Goal: Check status

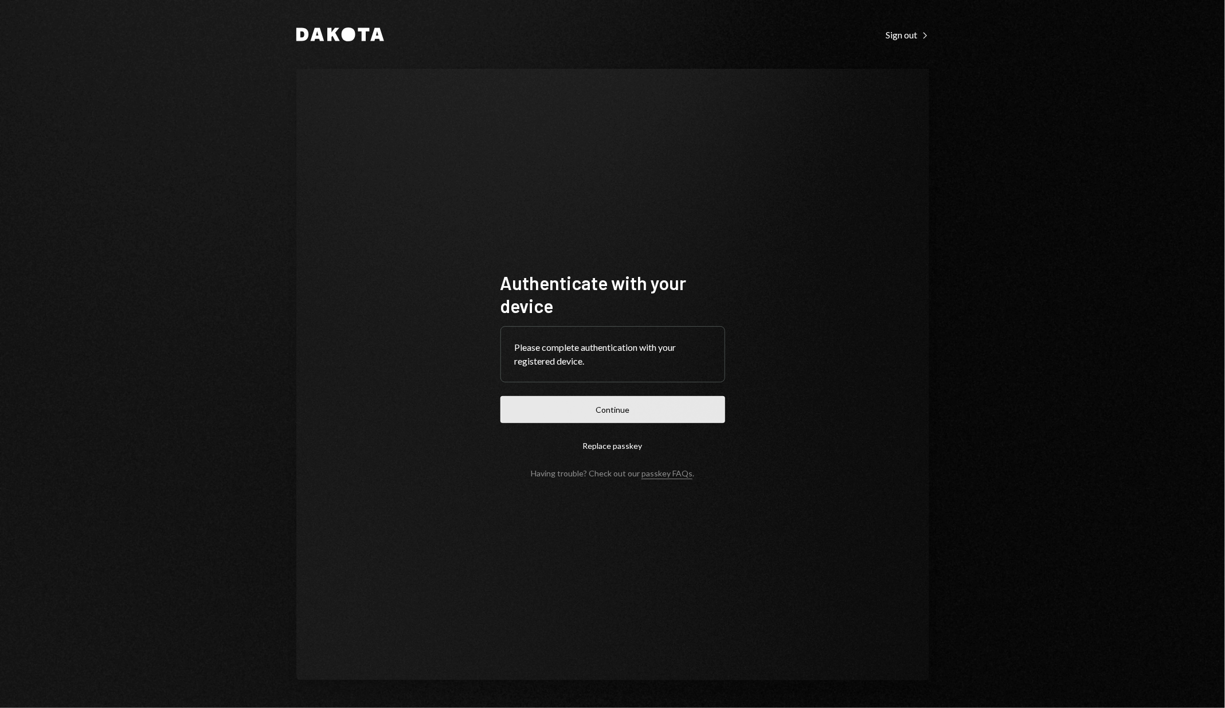
click at [513, 413] on button "Continue" at bounding box center [612, 409] width 225 height 27
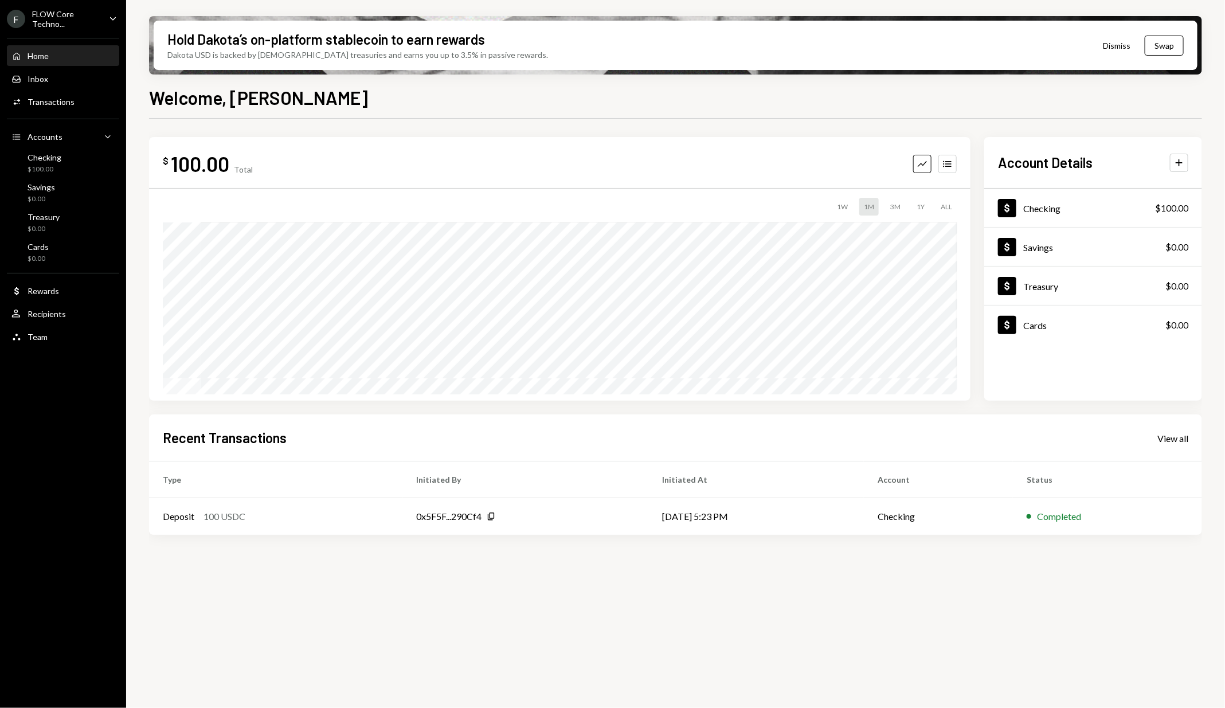
click at [102, 25] on div "F FLOW Core Techno... Caret Down" at bounding box center [63, 18] width 126 height 19
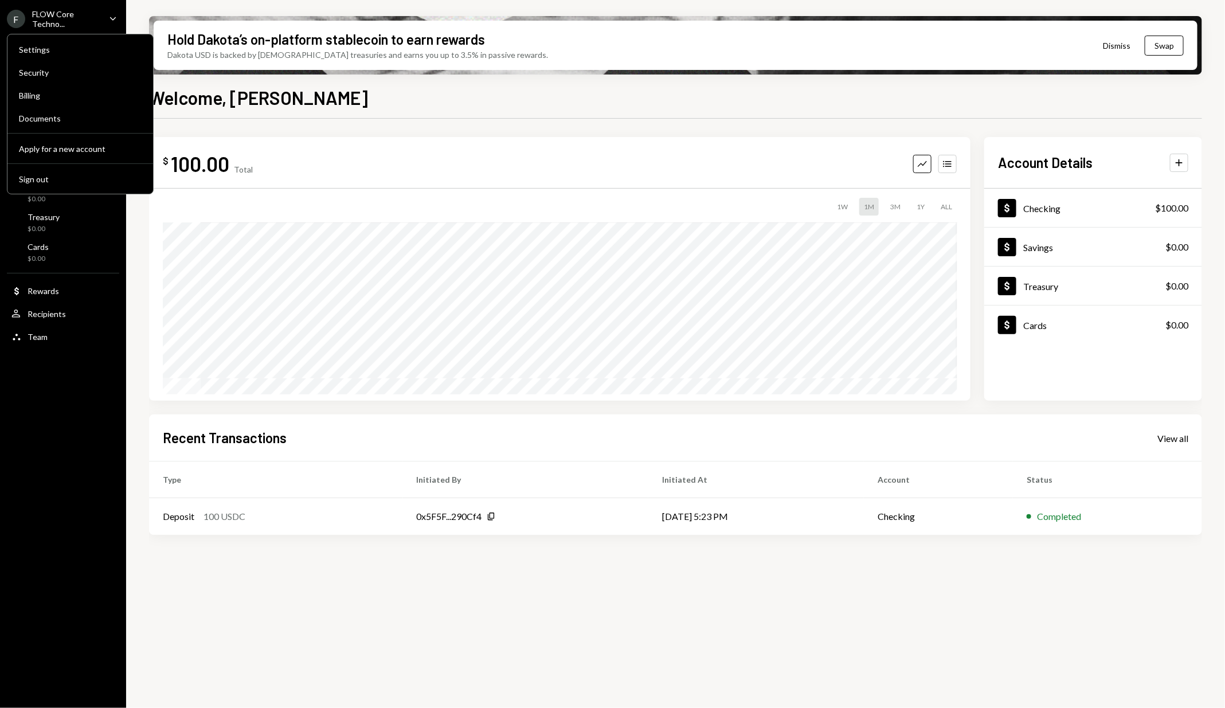
click at [103, 25] on div "F FLOW Core Techno... Caret Down" at bounding box center [63, 18] width 126 height 19
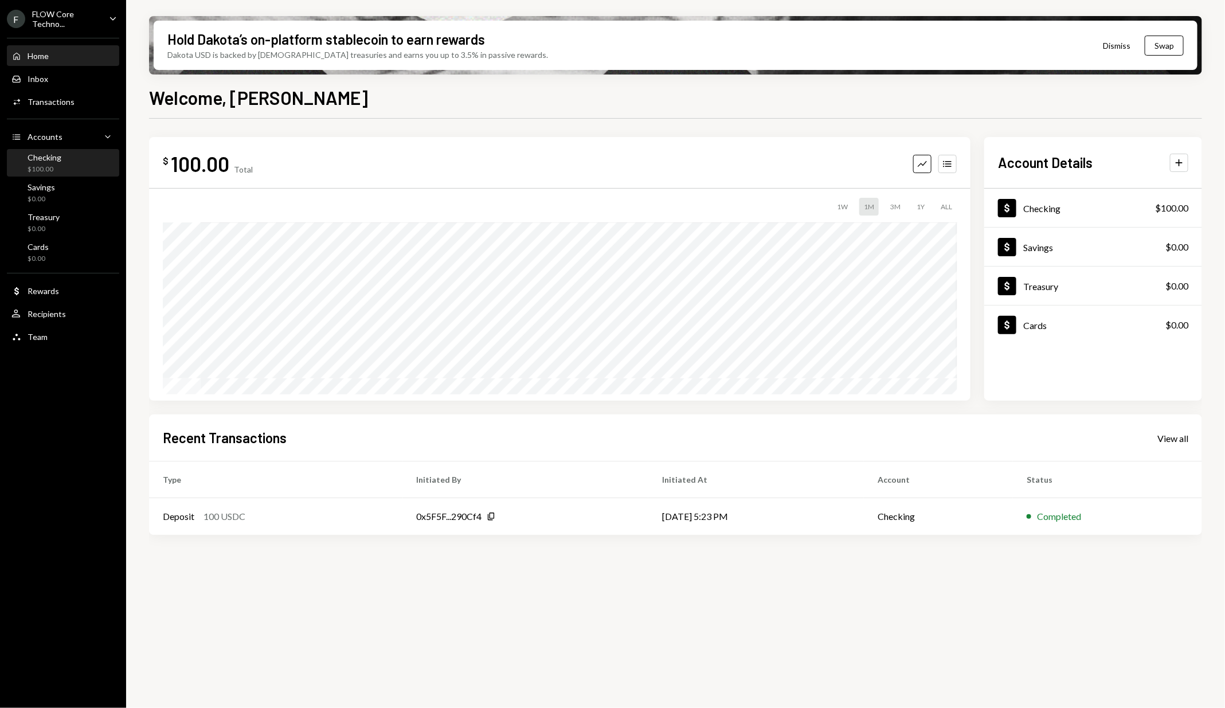
click at [85, 152] on div "Checking $100.00" at bounding box center [62, 163] width 103 height 22
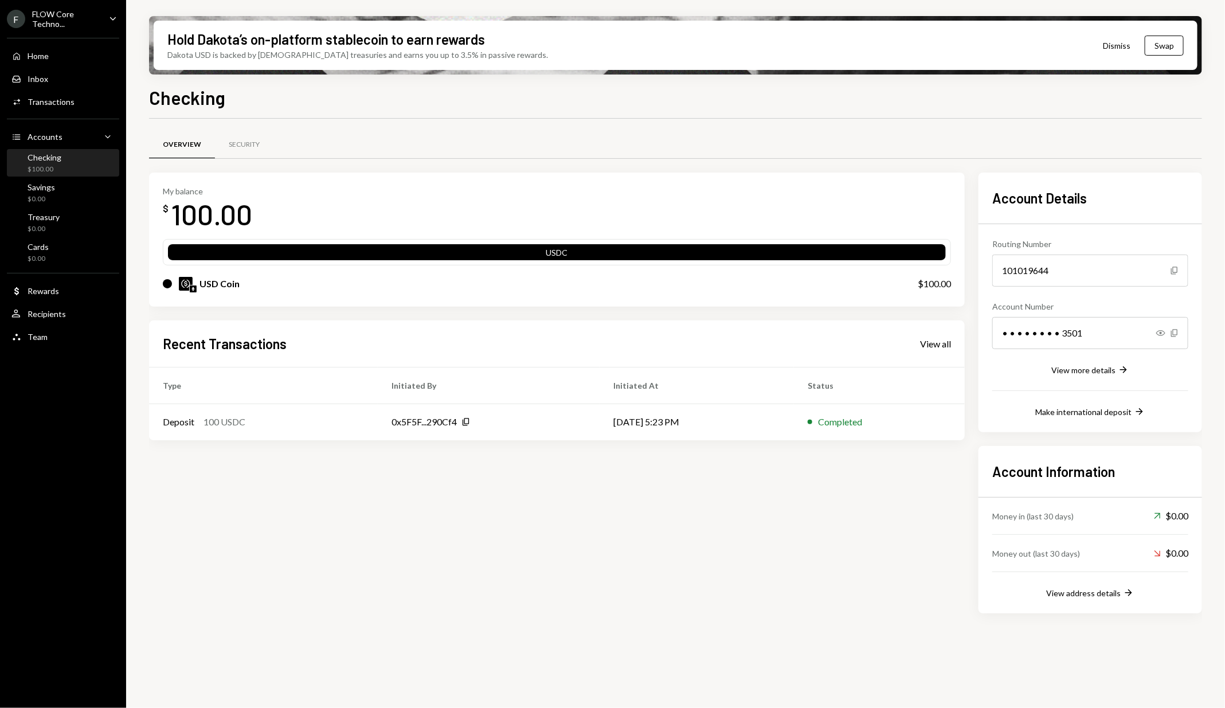
click at [361, 577] on div "My balance $ 100.00 USDC USD Coin $100.00 Recent Transactions View all Type Ini…" at bounding box center [557, 393] width 816 height 441
click at [451, 121] on div "Overview Security My balance $ 100.00 USDC USD Coin $100.00 Recent Transactions…" at bounding box center [675, 378] width 1053 height 518
